Goal: Information Seeking & Learning: Learn about a topic

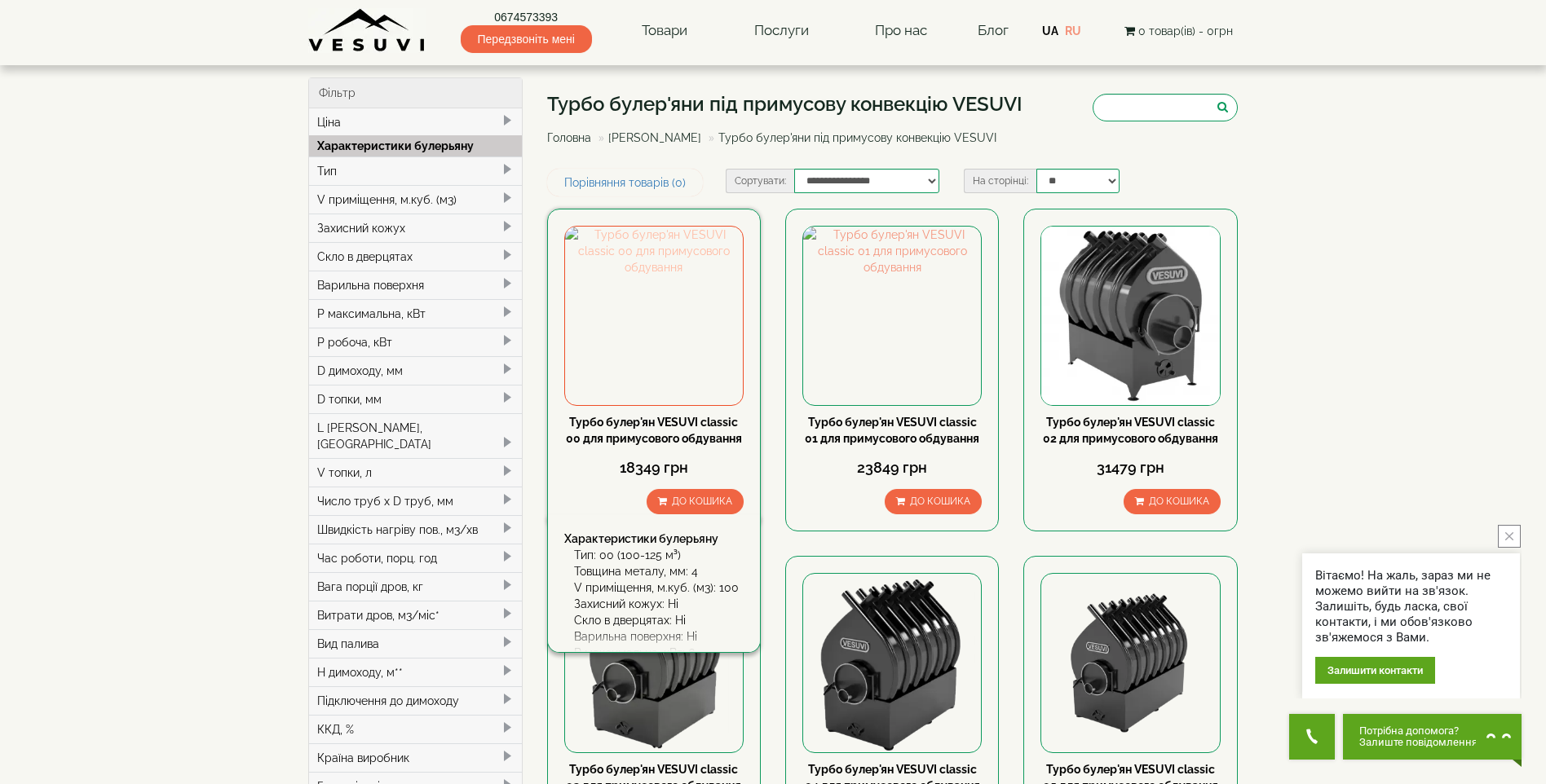
click at [632, 314] on img at bounding box center [654, 315] width 178 height 178
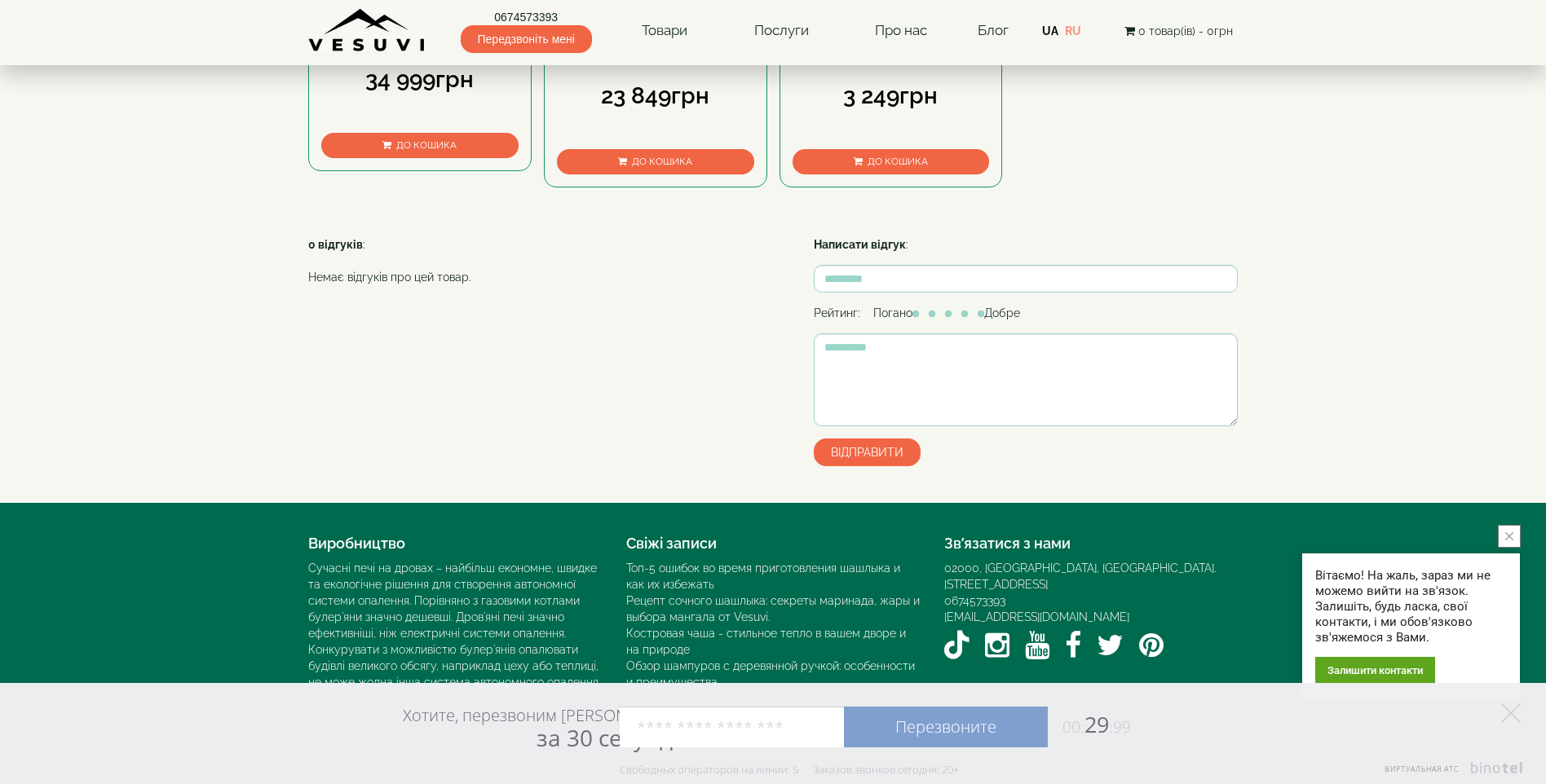
scroll to position [1199, 0]
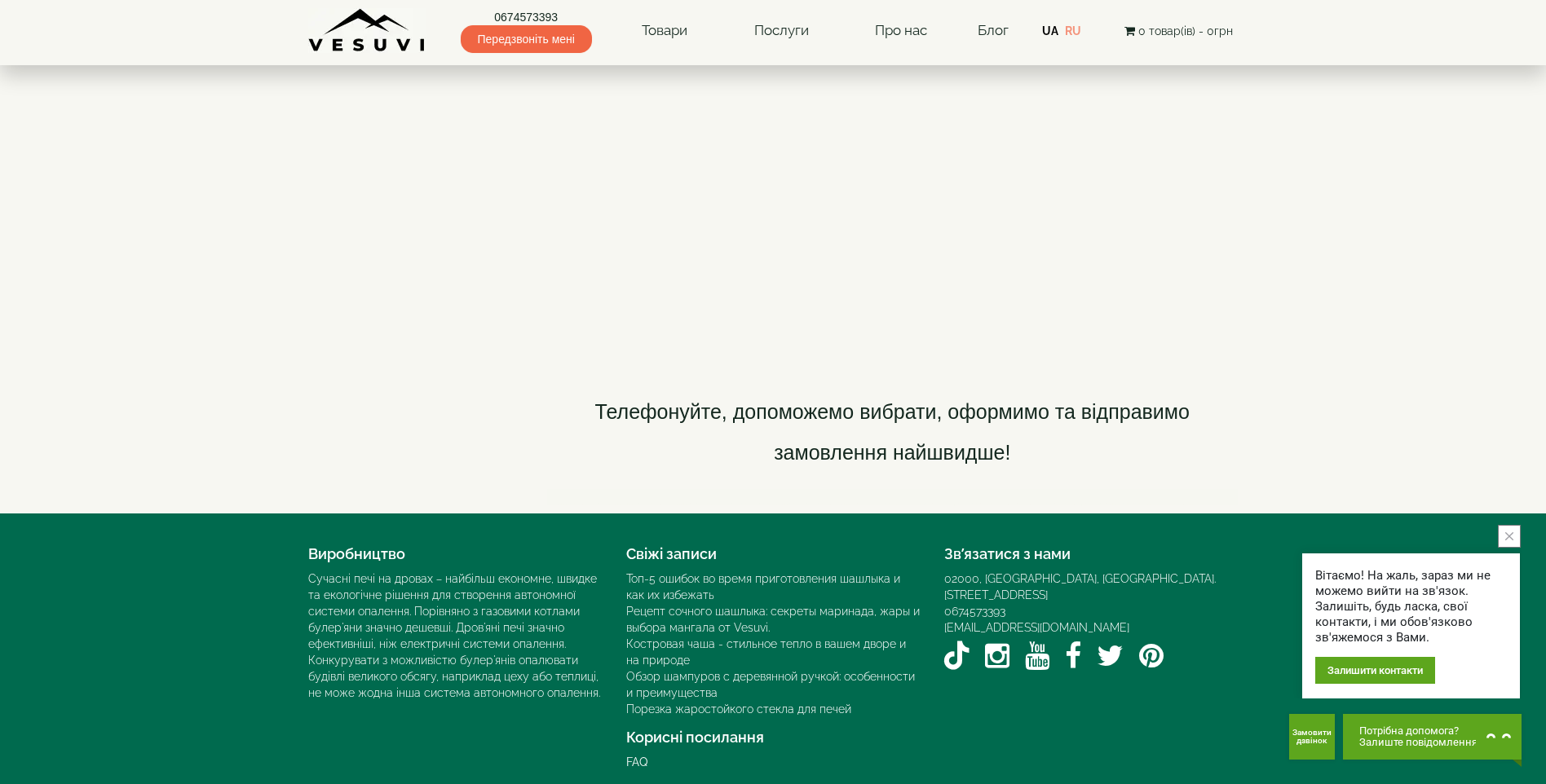
scroll to position [2408, 0]
